Goal: Information Seeking & Learning: Learn about a topic

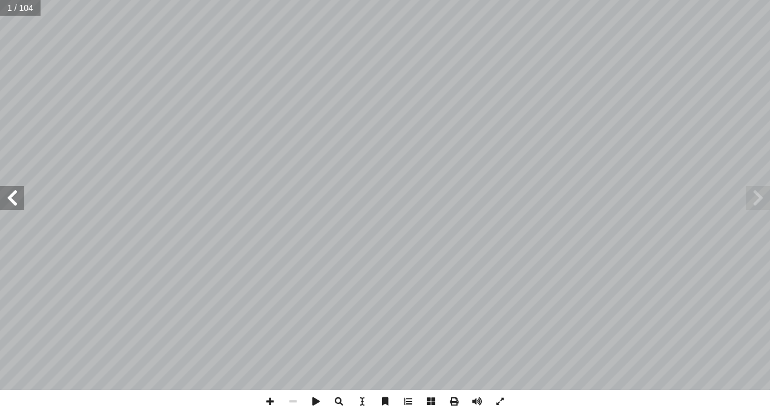
click at [18, 201] on span at bounding box center [12, 198] width 24 height 24
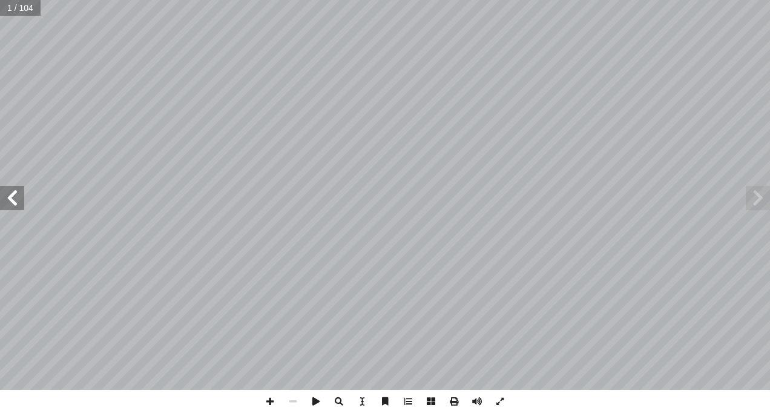
click at [18, 201] on span at bounding box center [12, 198] width 24 height 24
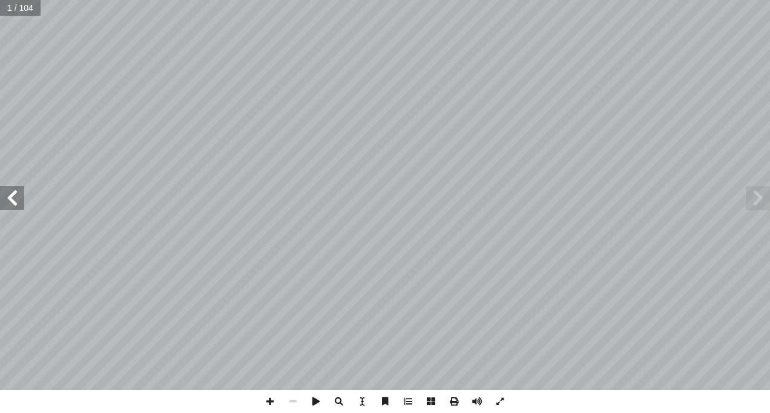
click at [18, 201] on span at bounding box center [12, 198] width 24 height 24
click at [16, 200] on span at bounding box center [12, 198] width 24 height 24
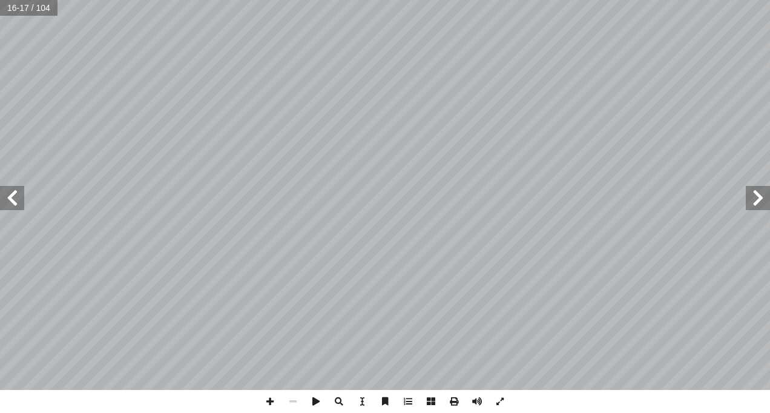
click at [16, 200] on span at bounding box center [12, 198] width 24 height 24
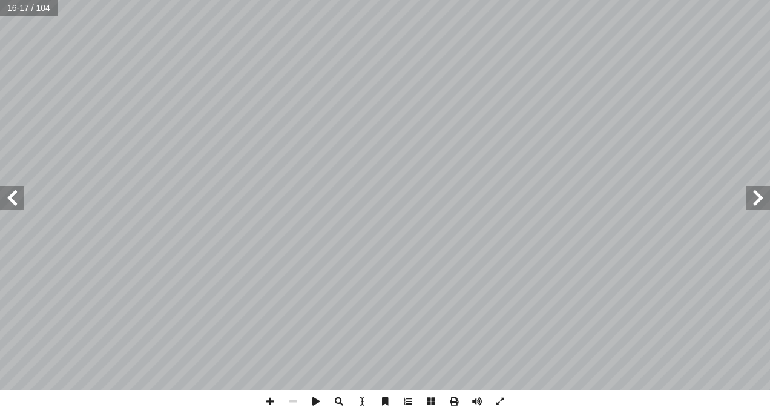
click at [16, 200] on span at bounding box center [12, 198] width 24 height 24
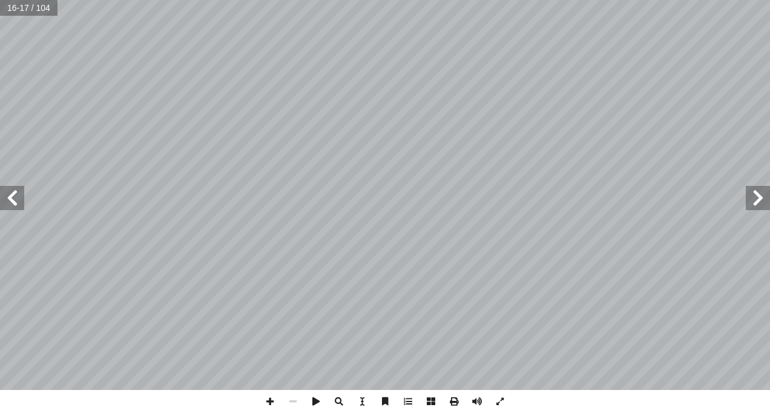
click at [16, 200] on span at bounding box center [12, 198] width 24 height 24
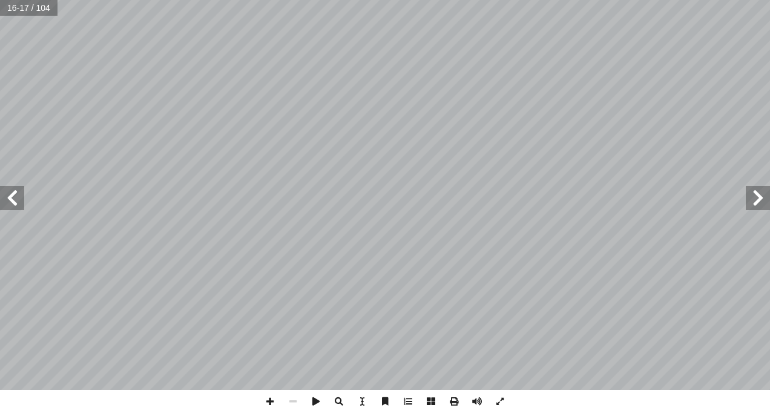
click at [16, 200] on span at bounding box center [12, 198] width 24 height 24
click at [761, 197] on span at bounding box center [758, 198] width 24 height 24
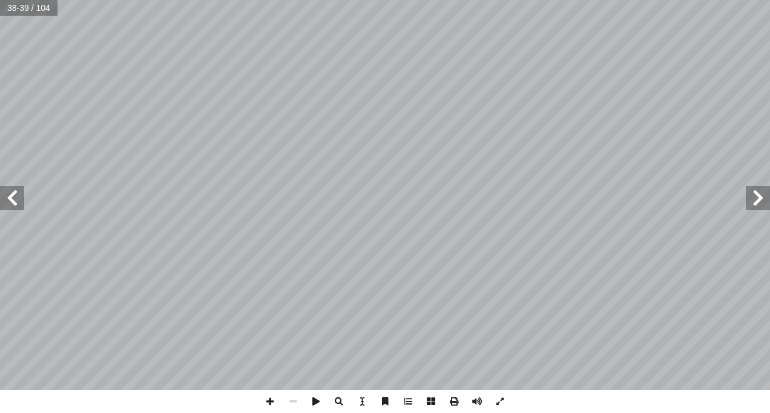
click at [761, 197] on span at bounding box center [758, 198] width 24 height 24
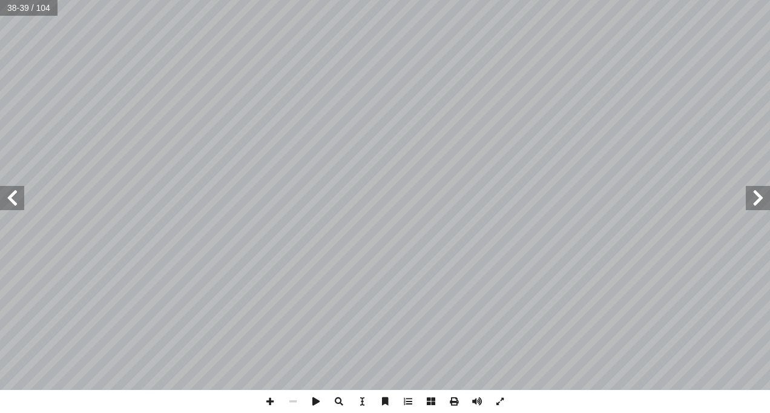
click at [761, 197] on span at bounding box center [758, 198] width 24 height 24
click at [19, 193] on span at bounding box center [12, 198] width 24 height 24
click at [269, 402] on span at bounding box center [270, 401] width 23 height 23
click at [18, 194] on span at bounding box center [12, 198] width 24 height 24
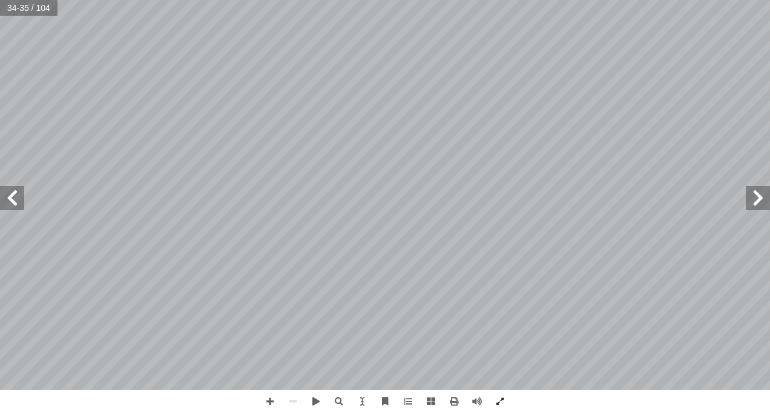
click at [760, 196] on span at bounding box center [758, 198] width 24 height 24
click at [13, 200] on span at bounding box center [12, 198] width 24 height 24
click at [15, 198] on span at bounding box center [12, 198] width 24 height 24
click at [15, 197] on span at bounding box center [12, 198] width 24 height 24
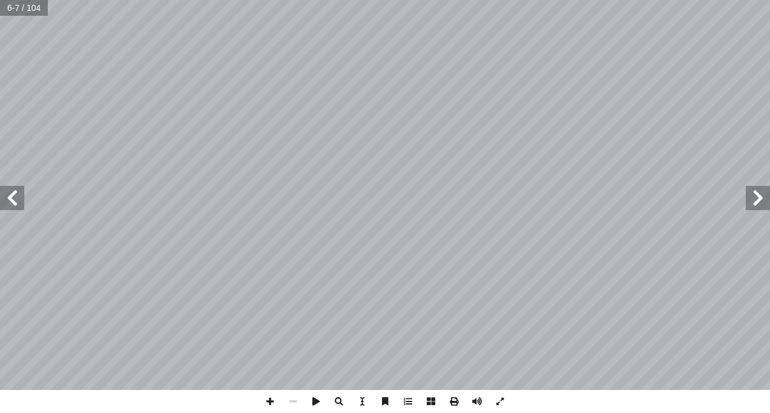
click at [15, 197] on span at bounding box center [12, 198] width 24 height 24
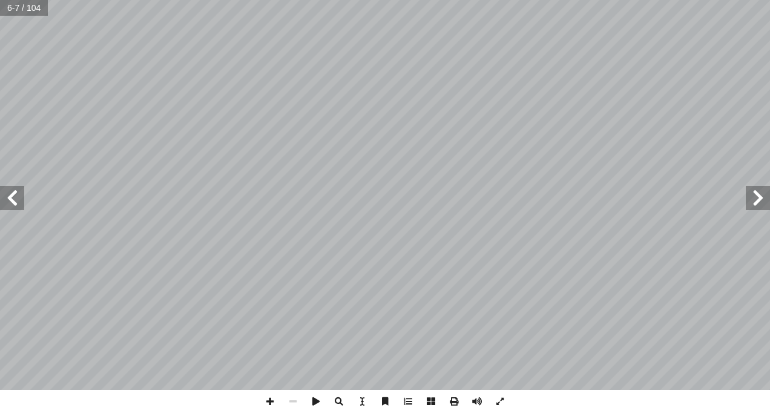
click at [15, 197] on span at bounding box center [12, 198] width 24 height 24
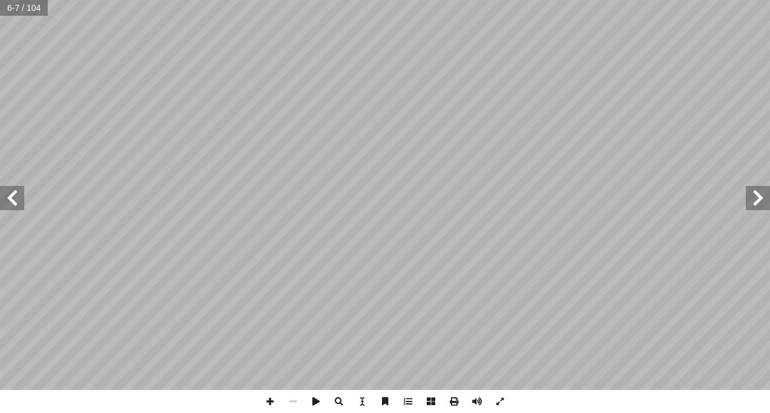
click at [15, 197] on span at bounding box center [12, 198] width 24 height 24
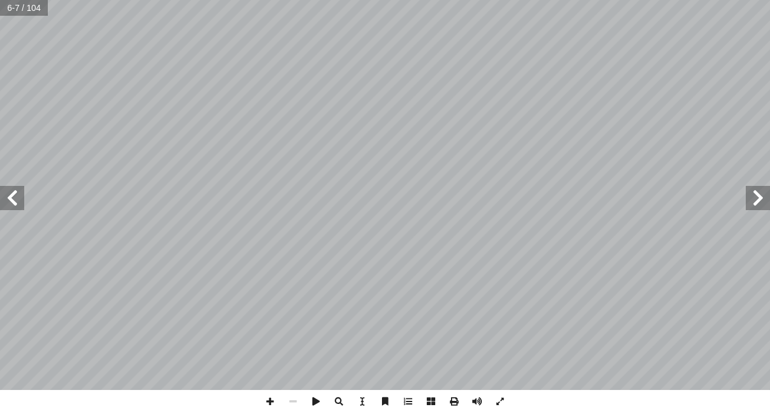
click at [15, 197] on span at bounding box center [12, 198] width 24 height 24
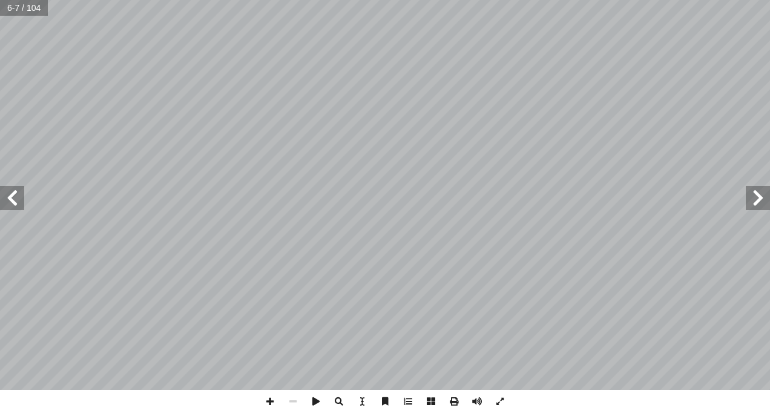
click at [15, 197] on span at bounding box center [12, 198] width 24 height 24
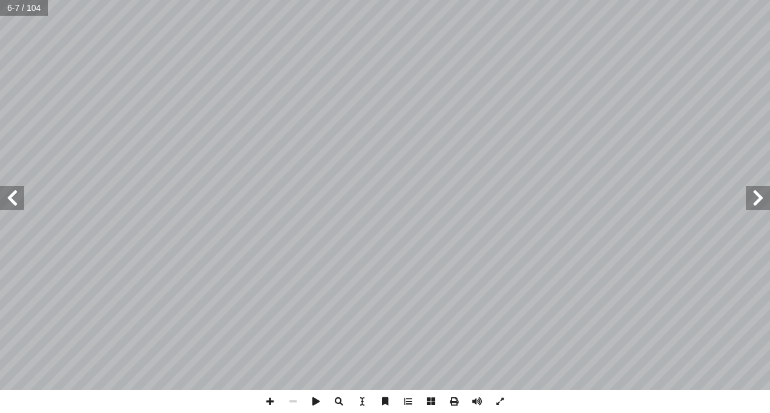
click at [15, 197] on span at bounding box center [12, 198] width 24 height 24
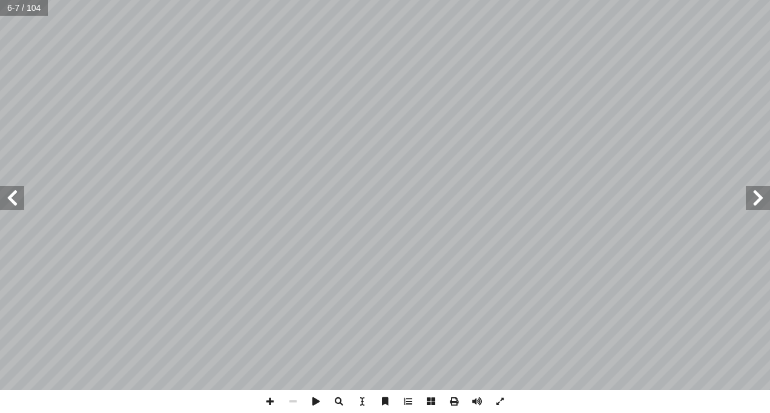
click at [15, 197] on span at bounding box center [12, 198] width 24 height 24
click at [753, 202] on span at bounding box center [758, 198] width 24 height 24
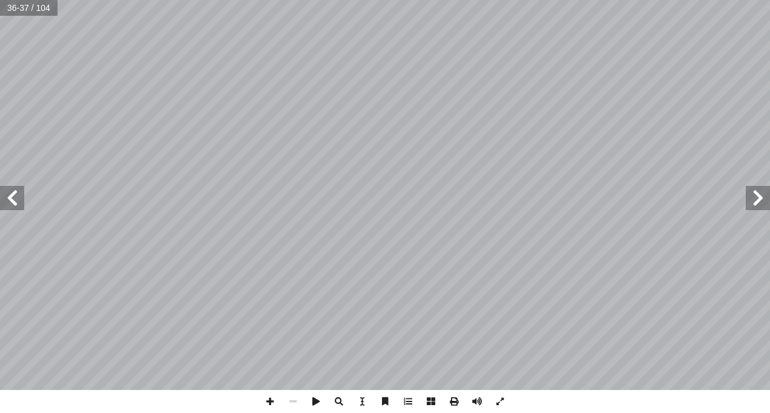
click at [753, 202] on span at bounding box center [758, 198] width 24 height 24
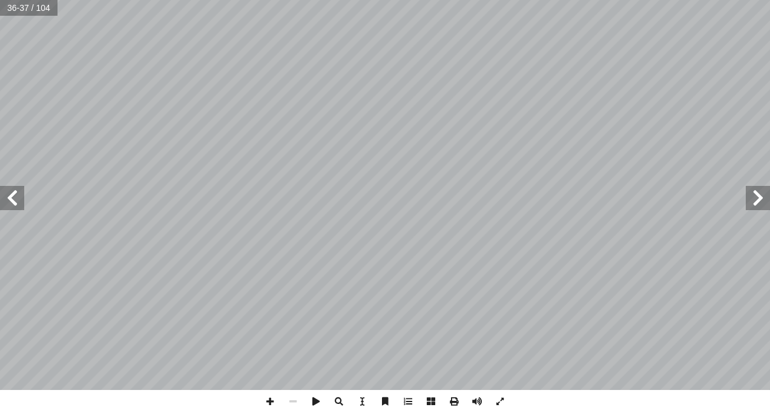
click at [753, 202] on span at bounding box center [758, 198] width 24 height 24
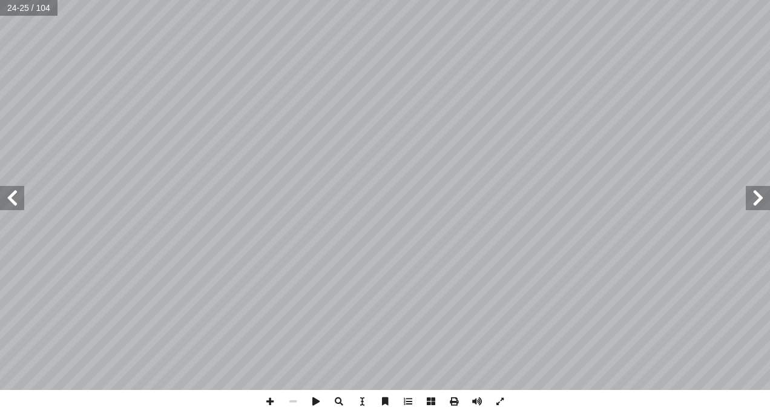
click at [24, 192] on span at bounding box center [12, 198] width 24 height 24
click at [22, 192] on span at bounding box center [12, 198] width 24 height 24
click at [12, 202] on span at bounding box center [12, 198] width 24 height 24
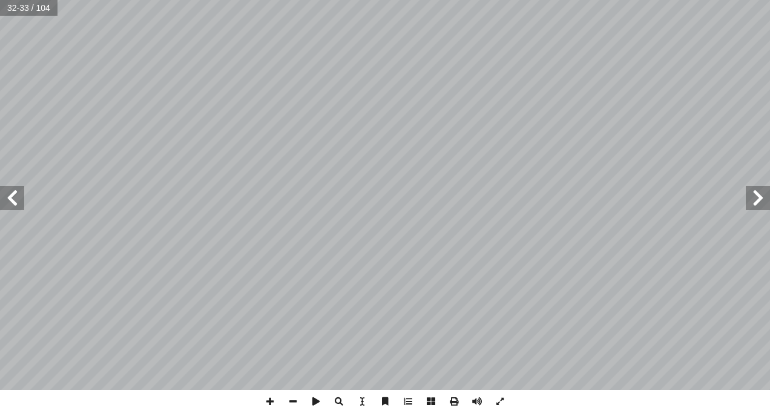
click at [768, 202] on span at bounding box center [758, 198] width 24 height 24
click at [8, 194] on span at bounding box center [12, 198] width 24 height 24
click at [5, 196] on span at bounding box center [12, 198] width 24 height 24
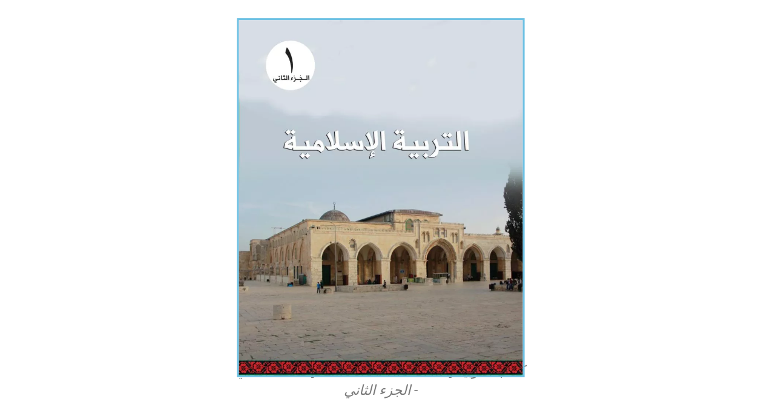
scroll to position [303, 0]
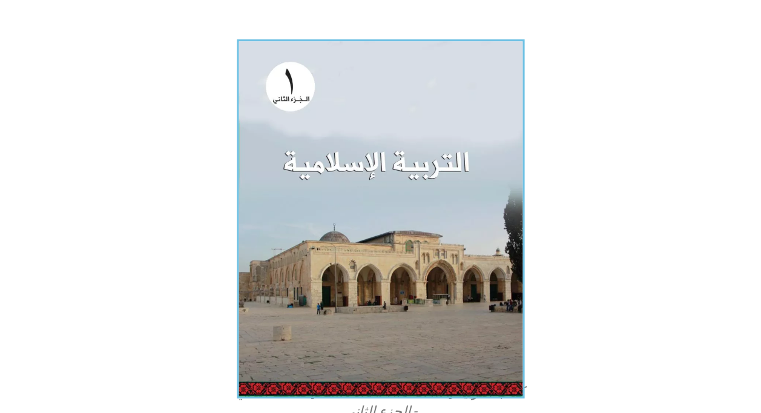
click at [431, 308] on img at bounding box center [381, 218] width 288 height 358
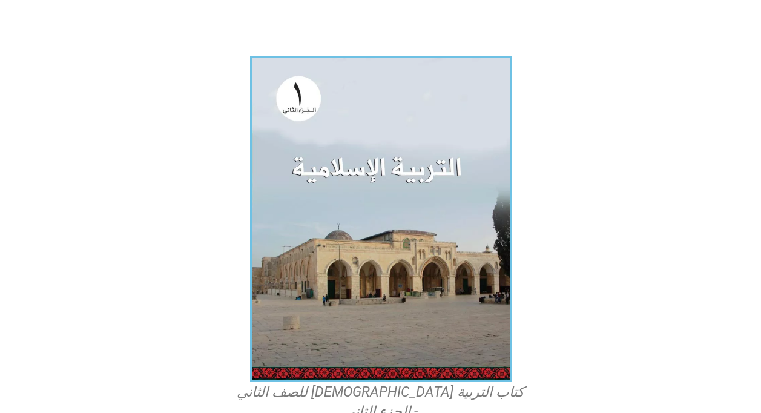
drag, startPoint x: 376, startPoint y: 23, endPoint x: 509, endPoint y: 13, distance: 133.6
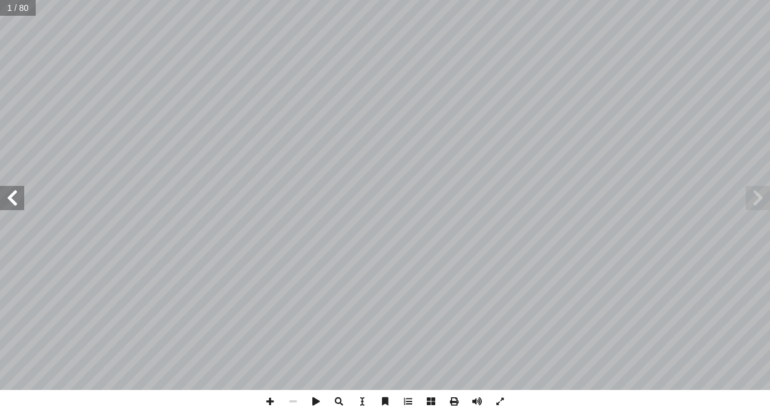
click at [23, 202] on span at bounding box center [12, 198] width 24 height 24
click at [9, 195] on span at bounding box center [12, 198] width 24 height 24
click at [10, 195] on span at bounding box center [12, 198] width 24 height 24
click at [12, 194] on span at bounding box center [12, 198] width 24 height 24
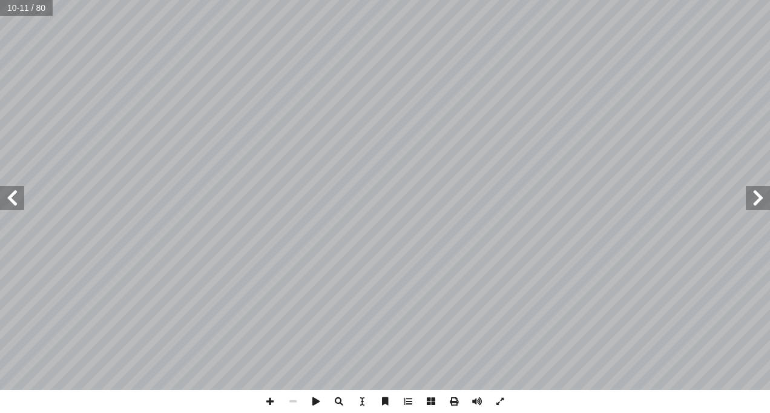
click at [12, 196] on span at bounding box center [12, 198] width 24 height 24
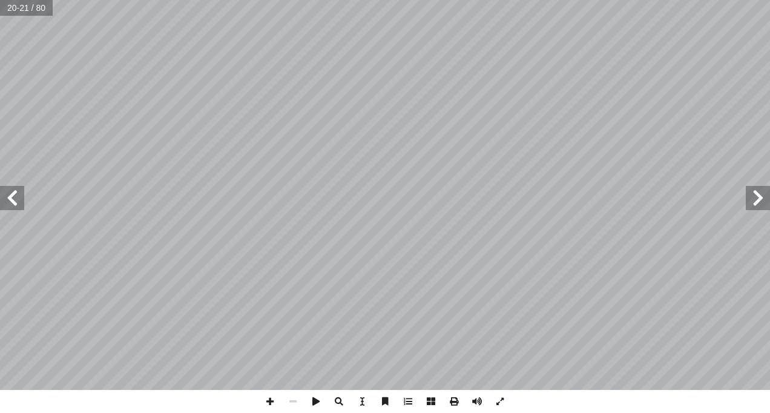
click at [12, 196] on span at bounding box center [12, 198] width 24 height 24
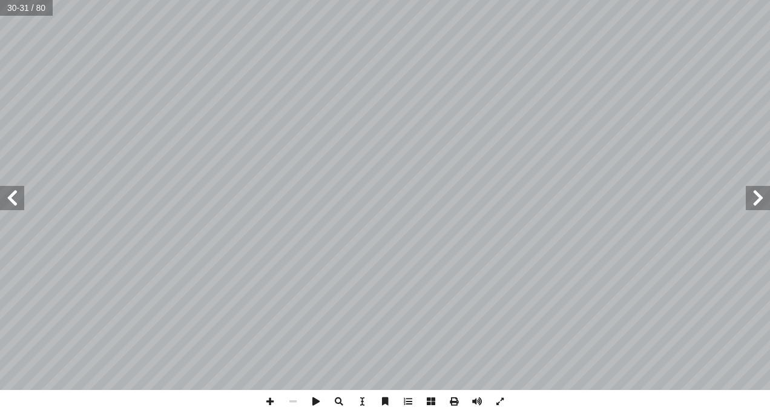
click at [12, 195] on span at bounding box center [12, 198] width 24 height 24
click at [12, 196] on span at bounding box center [12, 198] width 24 height 24
